Goal: Information Seeking & Learning: Check status

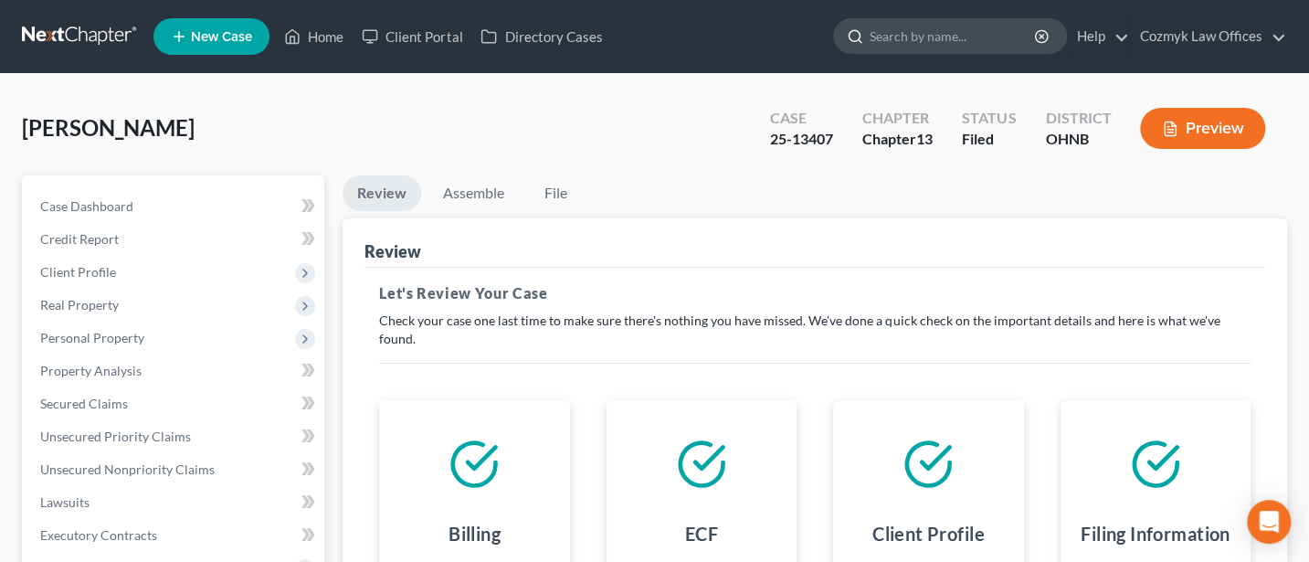
click at [951, 33] on input "search" at bounding box center [953, 36] width 167 height 34
type input "[PERSON_NAME]"
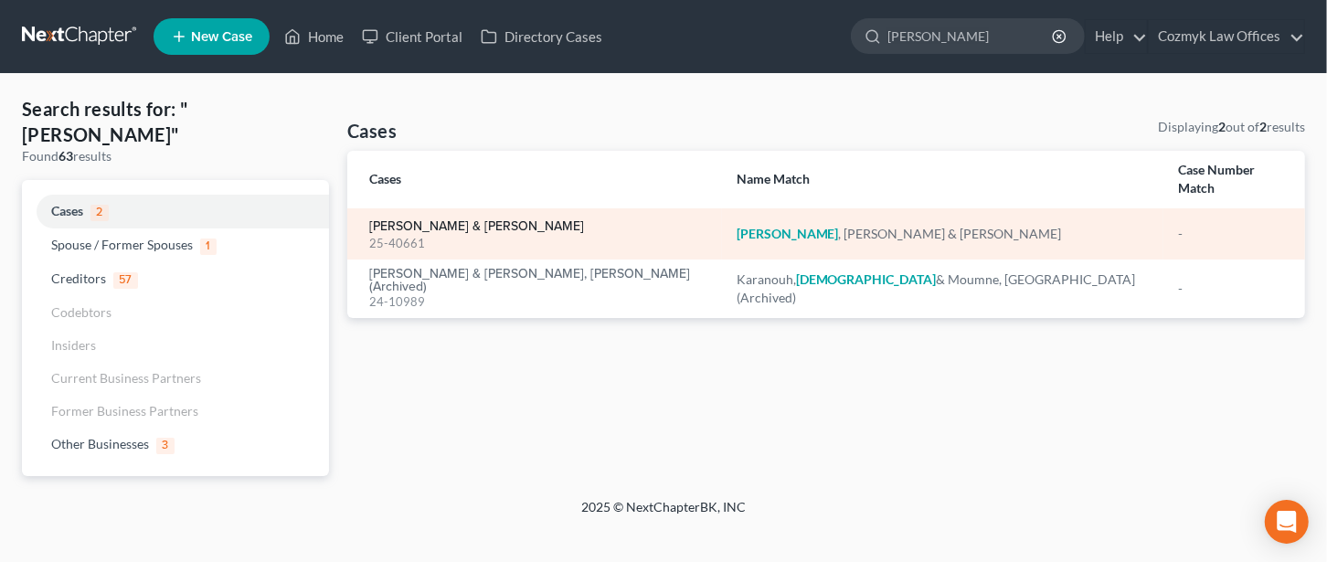
click at [450, 220] on link "[PERSON_NAME] & [PERSON_NAME]" at bounding box center [476, 226] width 215 height 13
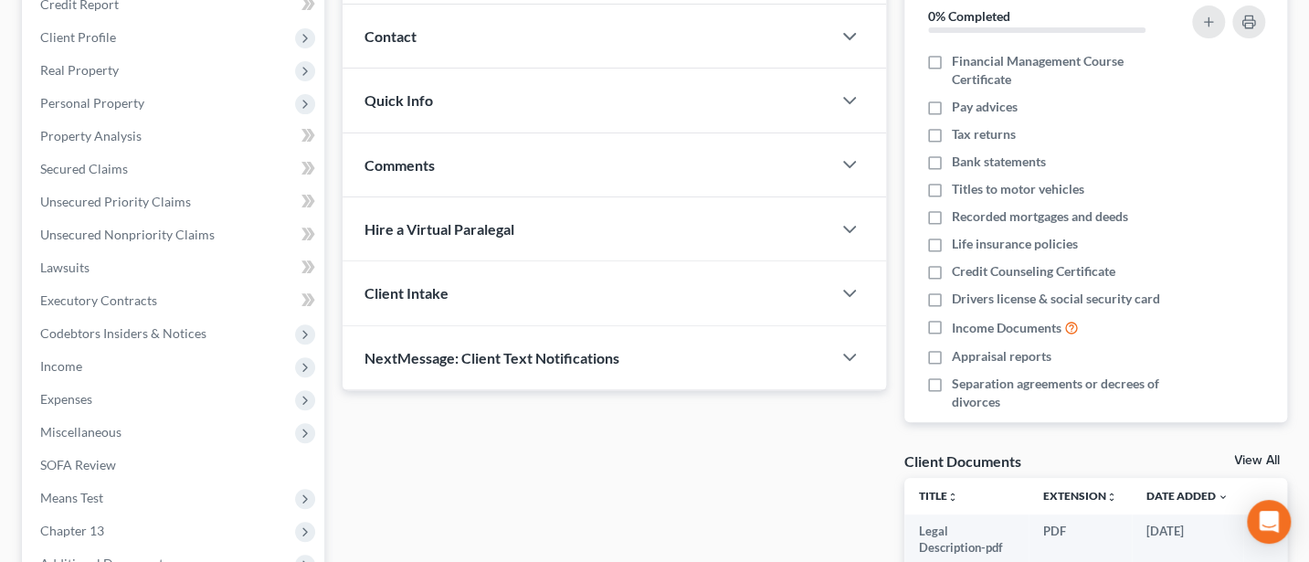
scroll to position [487, 0]
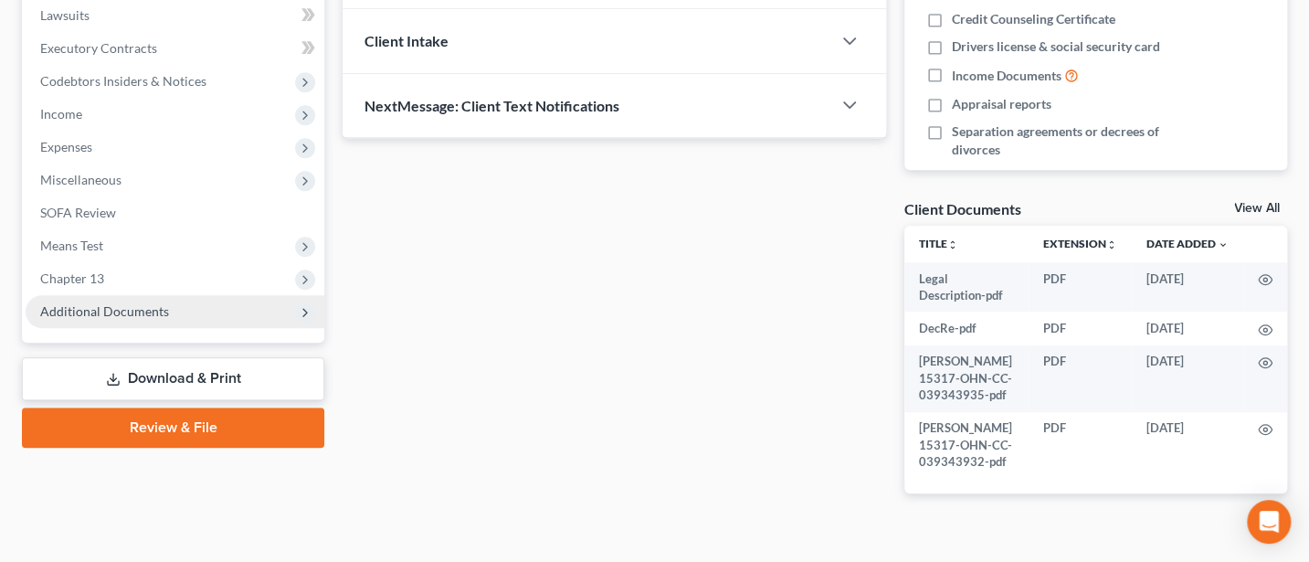
click at [101, 307] on span "Additional Documents" at bounding box center [104, 311] width 129 height 16
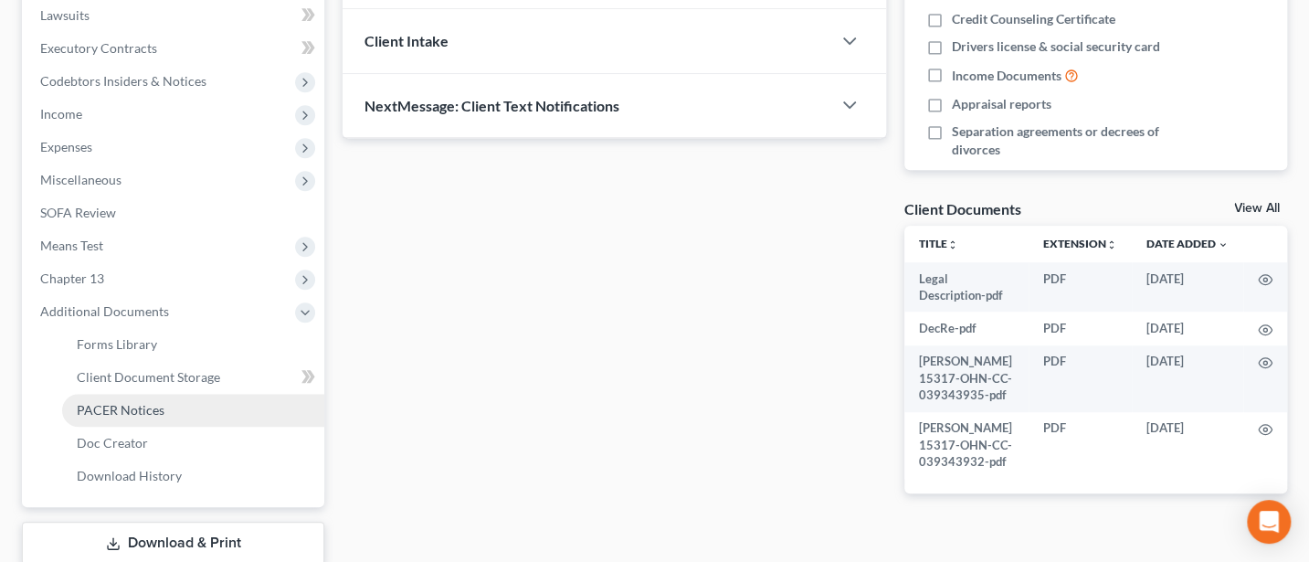
click at [126, 409] on span "PACER Notices" at bounding box center [121, 410] width 88 height 16
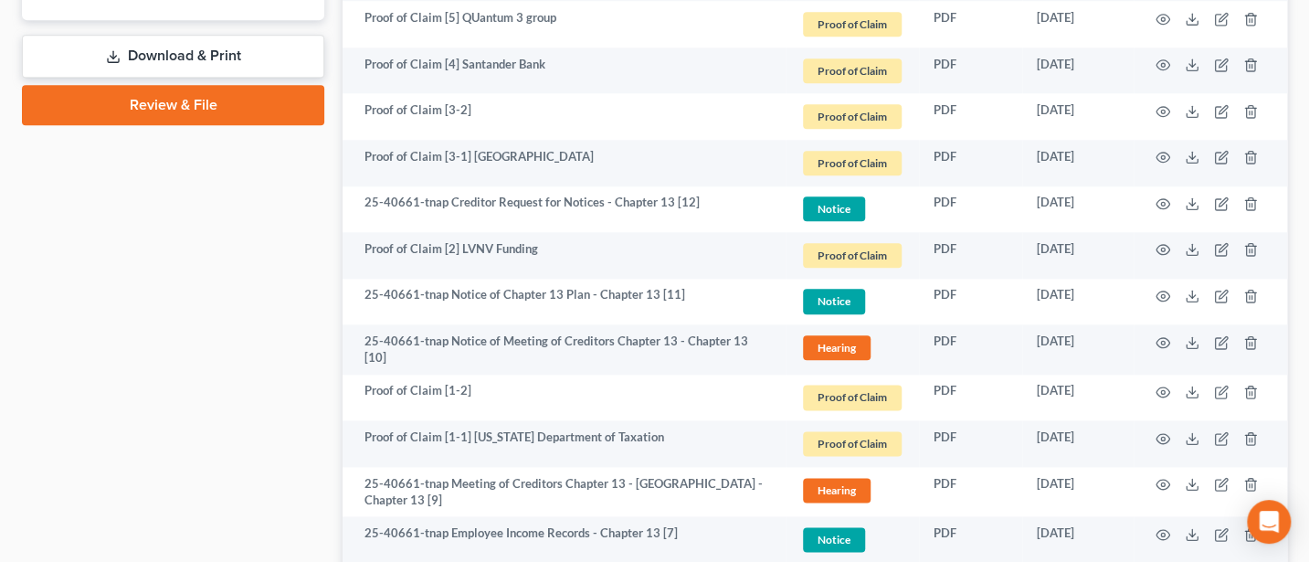
scroll to position [1218, 0]
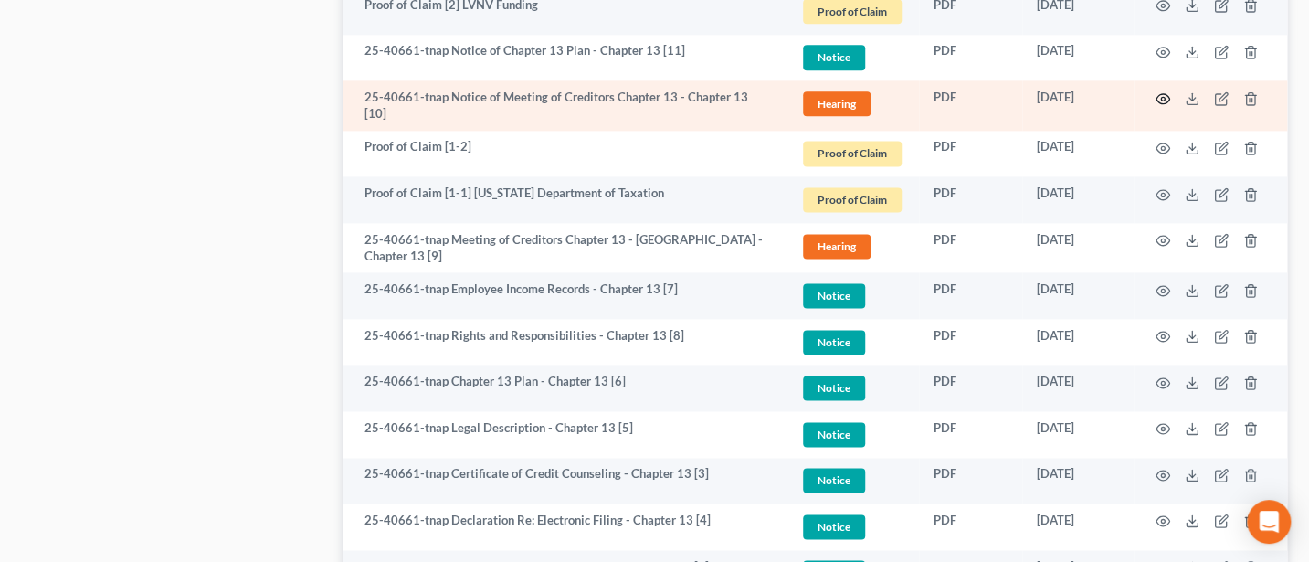
click at [1169, 91] on icon "button" at bounding box center [1163, 98] width 15 height 15
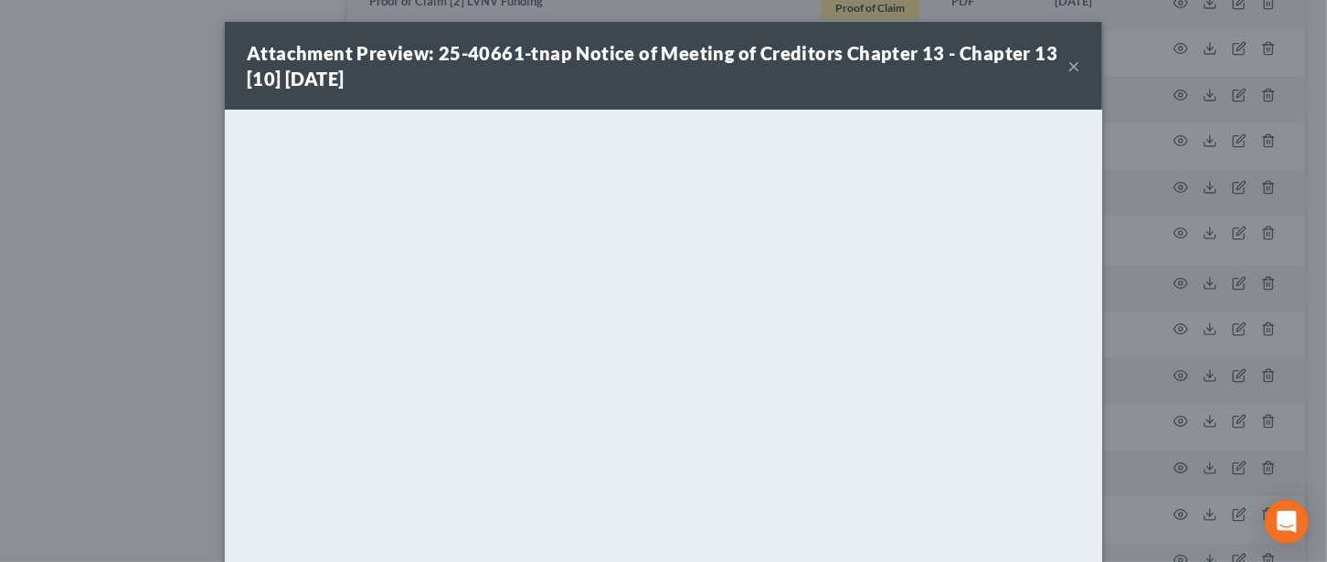
click at [1067, 58] on button "×" at bounding box center [1073, 66] width 13 height 22
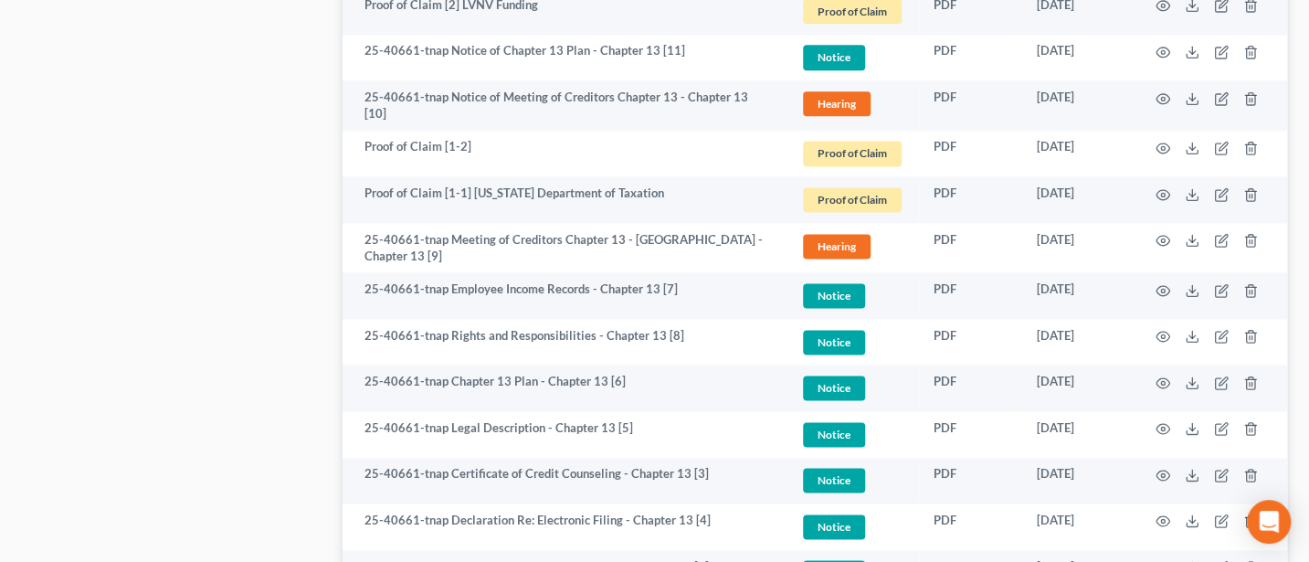
scroll to position [0, 0]
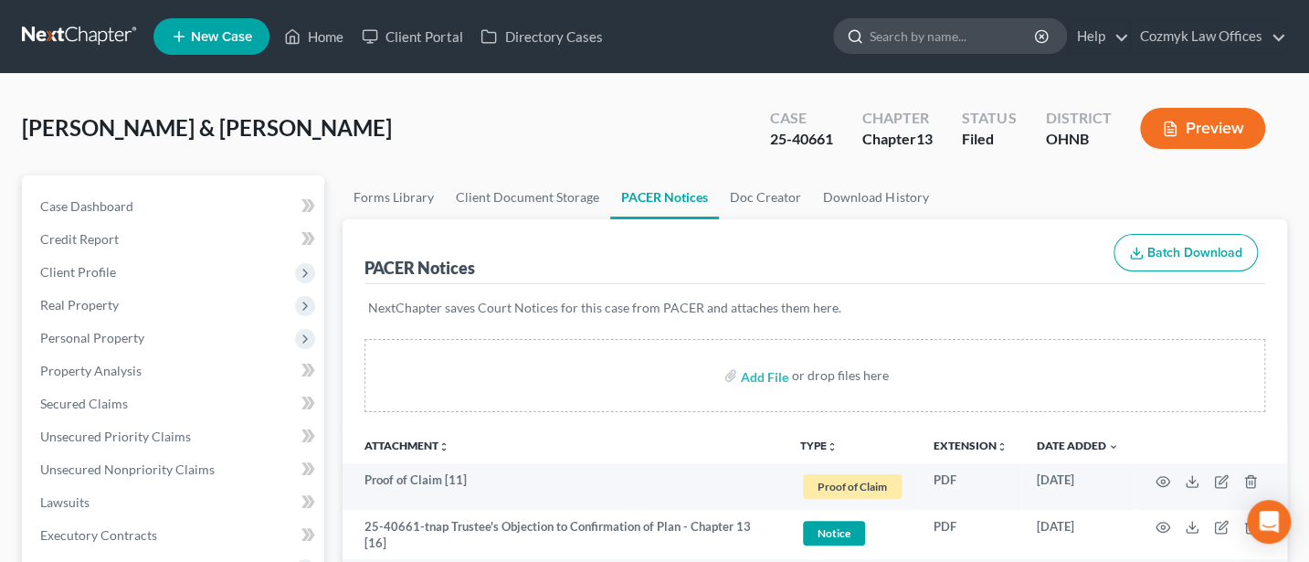
click at [915, 39] on input "search" at bounding box center [953, 36] width 167 height 34
type input "[PERSON_NAME]"
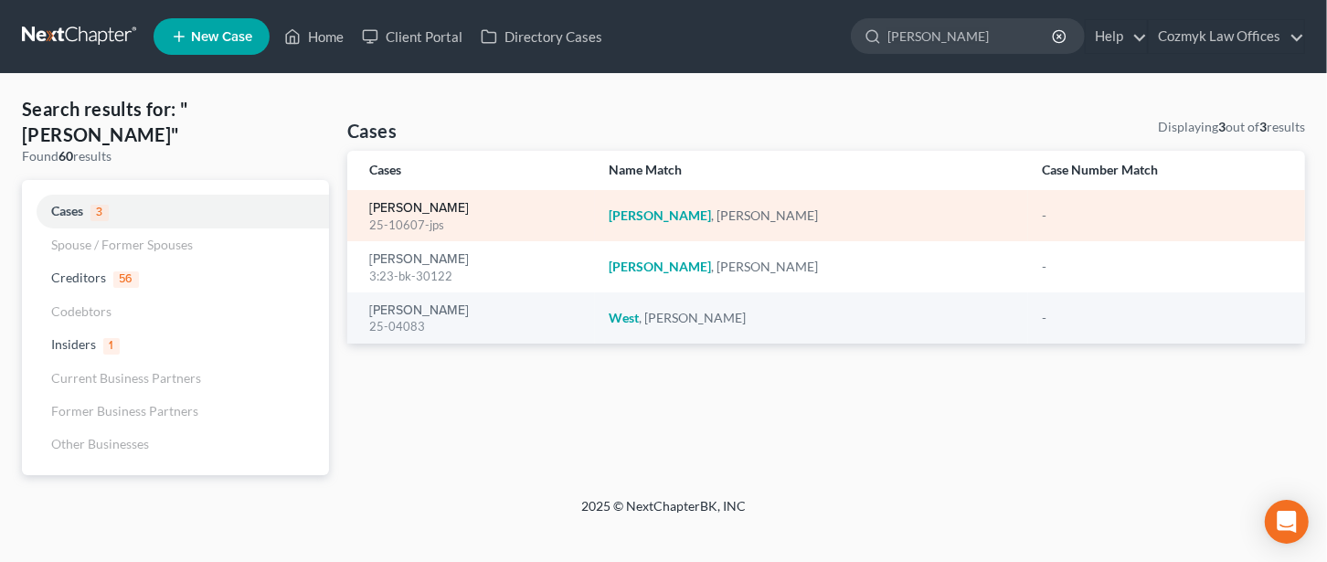
click at [403, 206] on link "[PERSON_NAME]" at bounding box center [419, 208] width 100 height 13
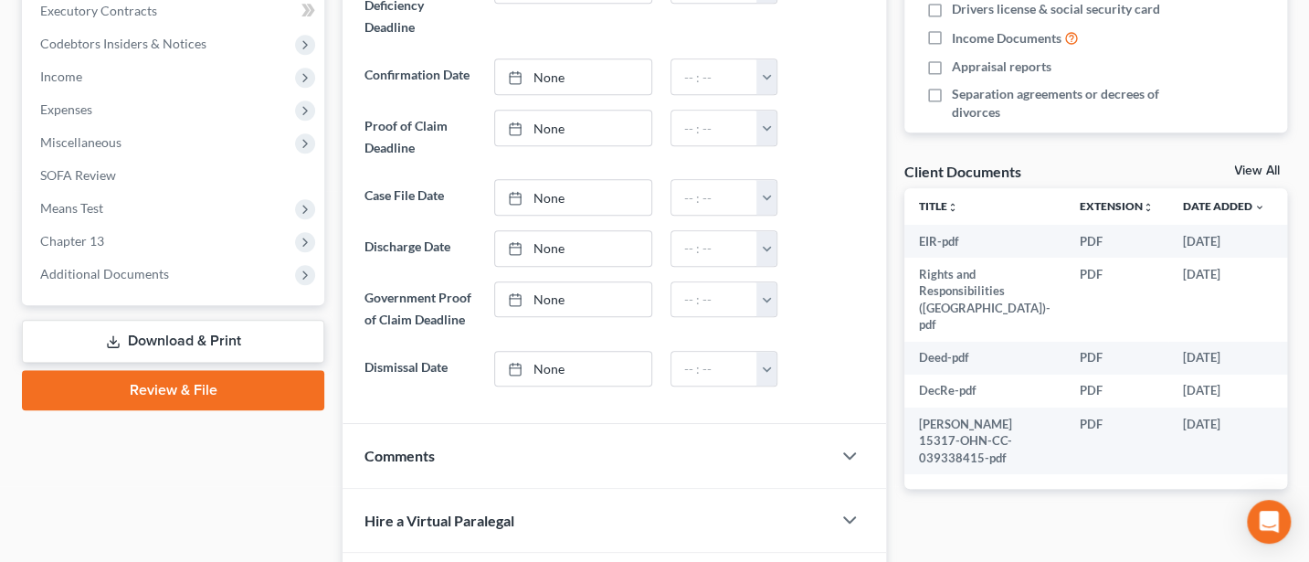
scroll to position [707, 0]
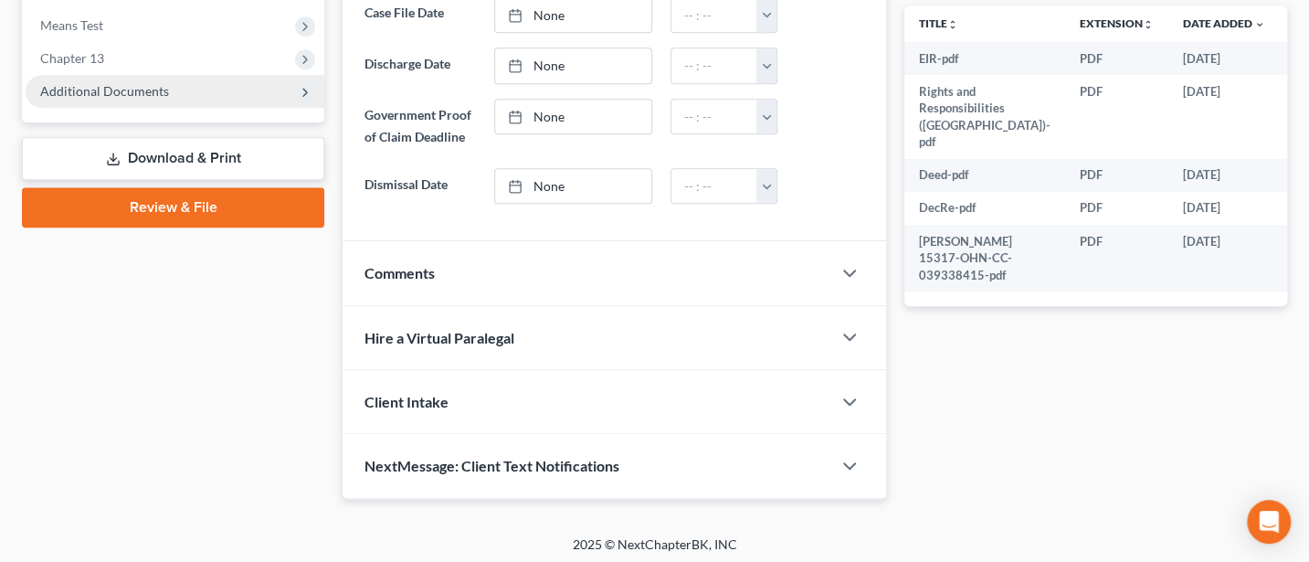
click at [101, 91] on span "Additional Documents" at bounding box center [104, 91] width 129 height 16
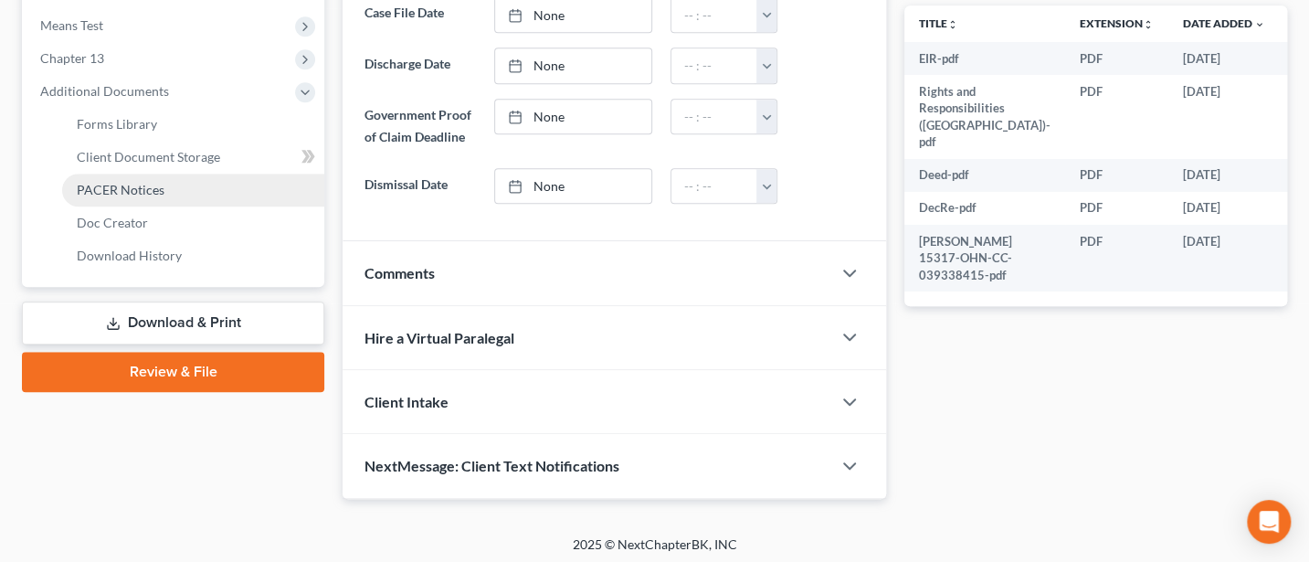
click at [144, 186] on span "PACER Notices" at bounding box center [121, 190] width 88 height 16
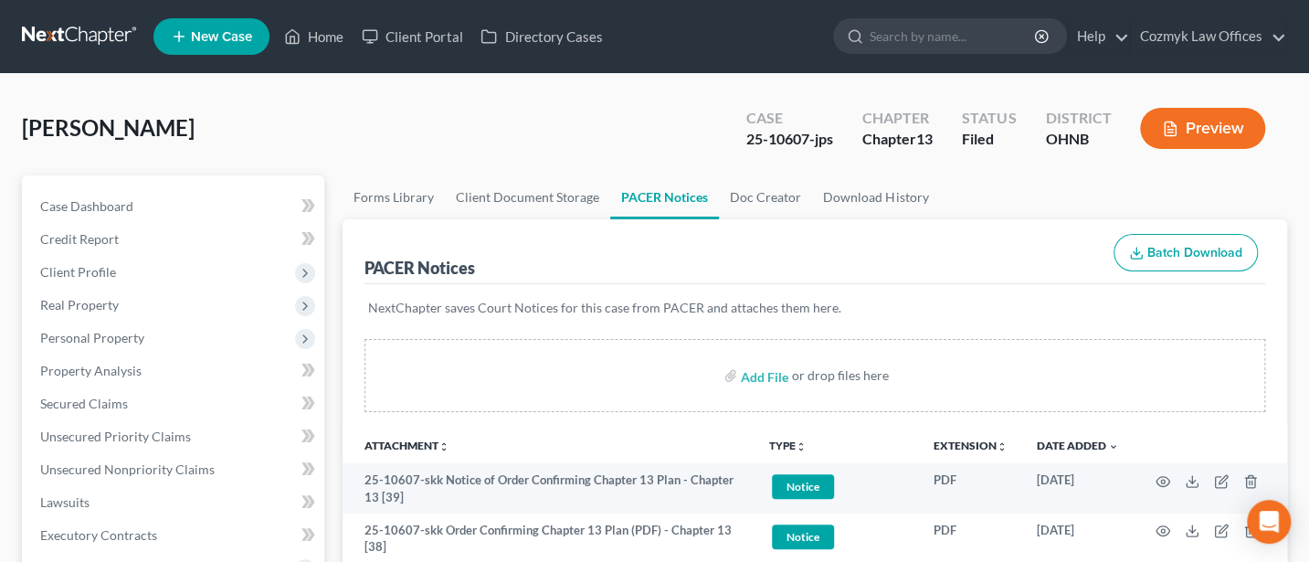
scroll to position [243, 0]
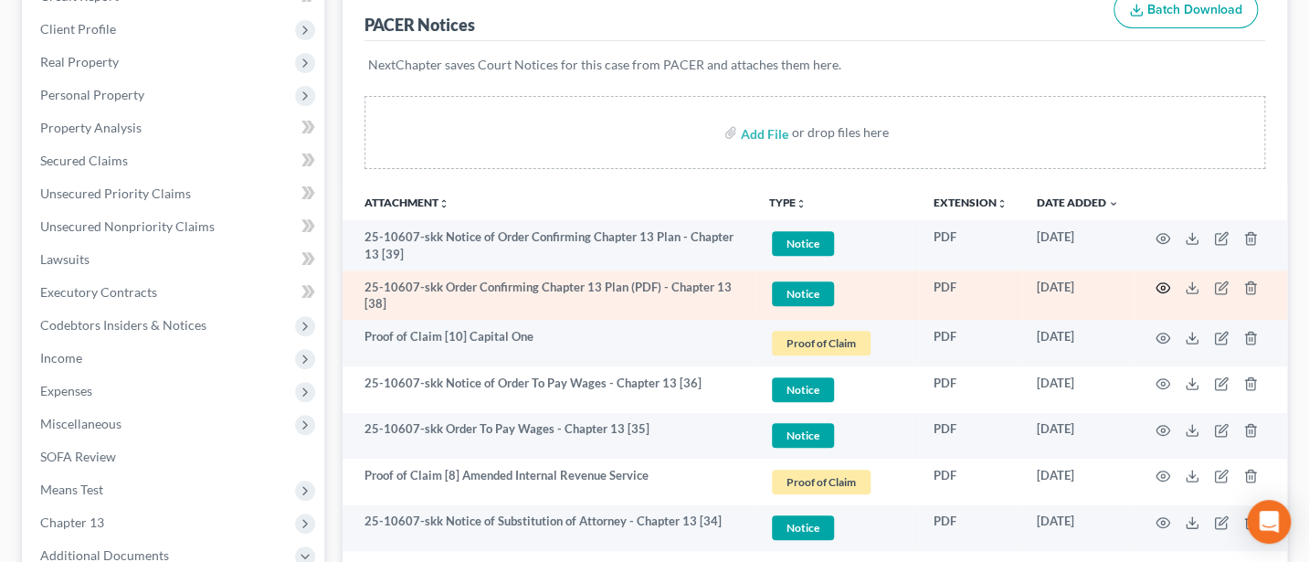
click at [1161, 282] on icon "button" at bounding box center [1163, 288] width 15 height 15
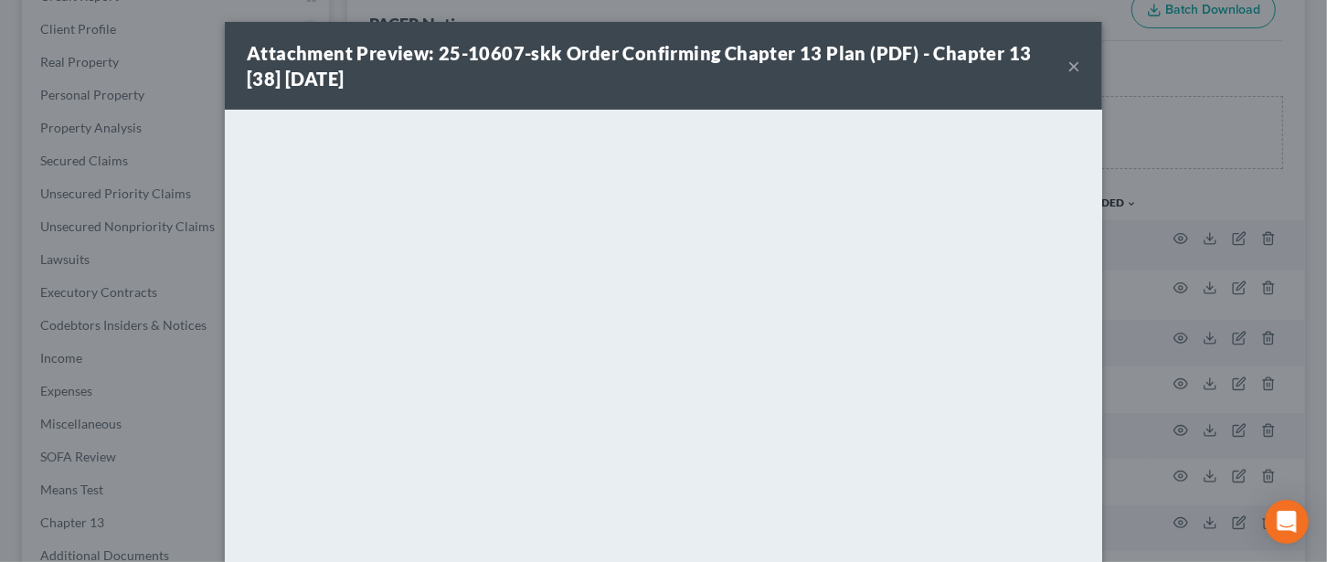
click at [1067, 57] on button "×" at bounding box center [1073, 66] width 13 height 22
